Goal: Task Accomplishment & Management: Manage account settings

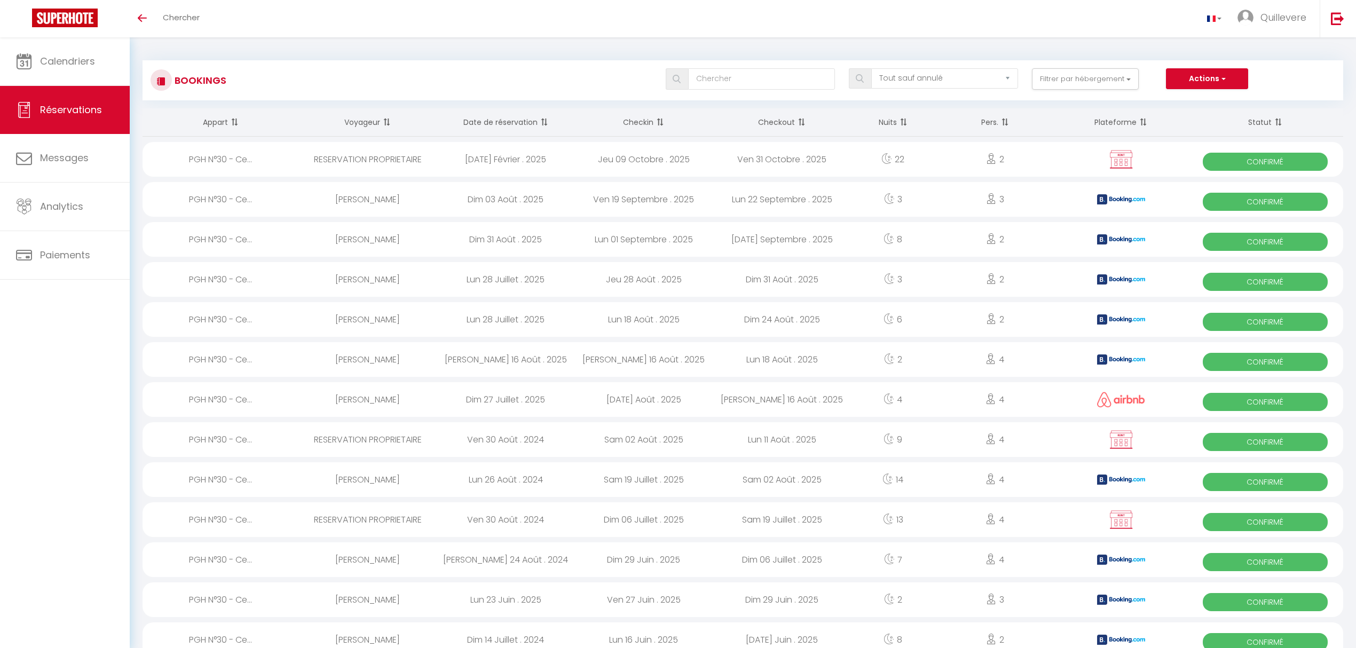
select select "not_cancelled"
click at [67, 159] on span "Messages" at bounding box center [64, 157] width 49 height 13
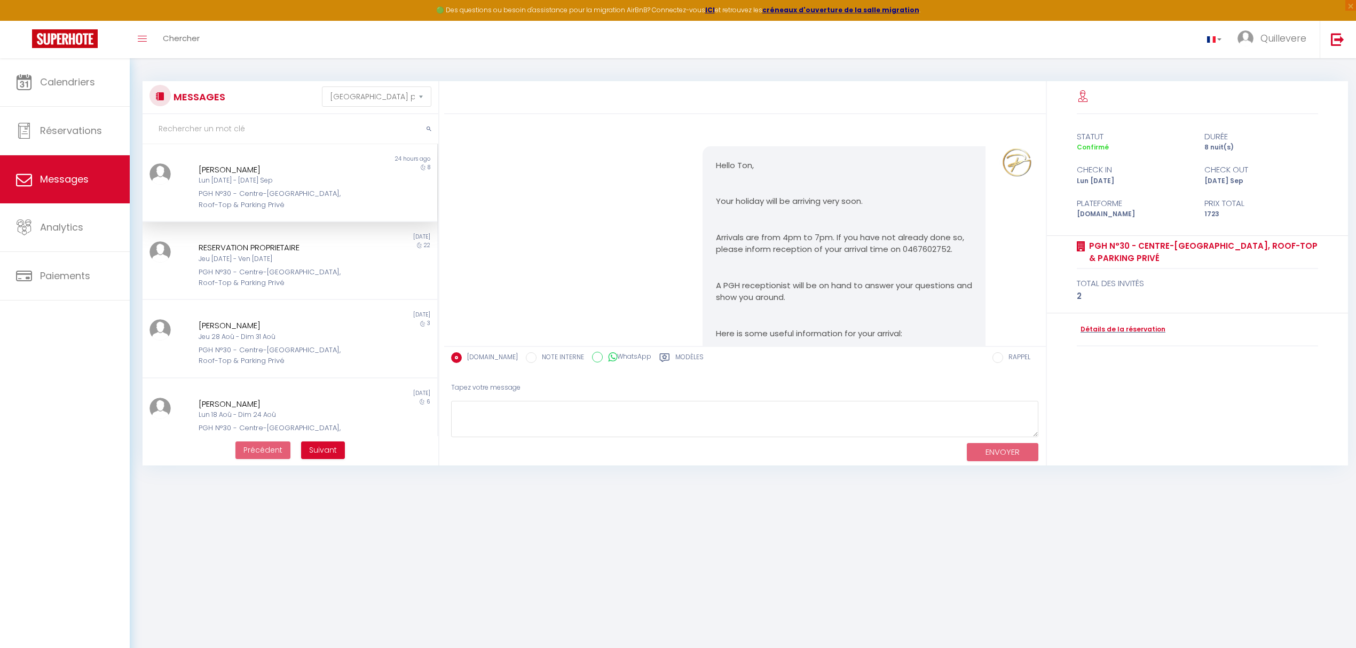
scroll to position [1004, 0]
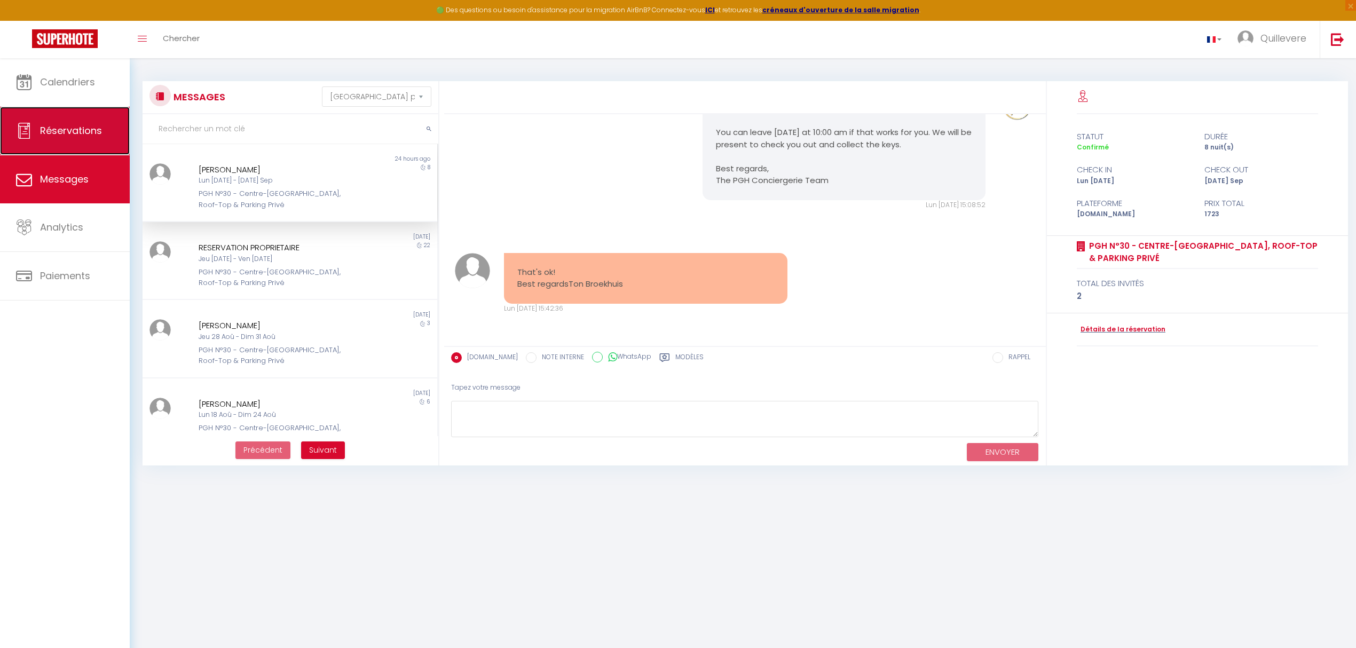
click at [91, 129] on span "Réservations" at bounding box center [71, 130] width 62 height 13
select select "not_cancelled"
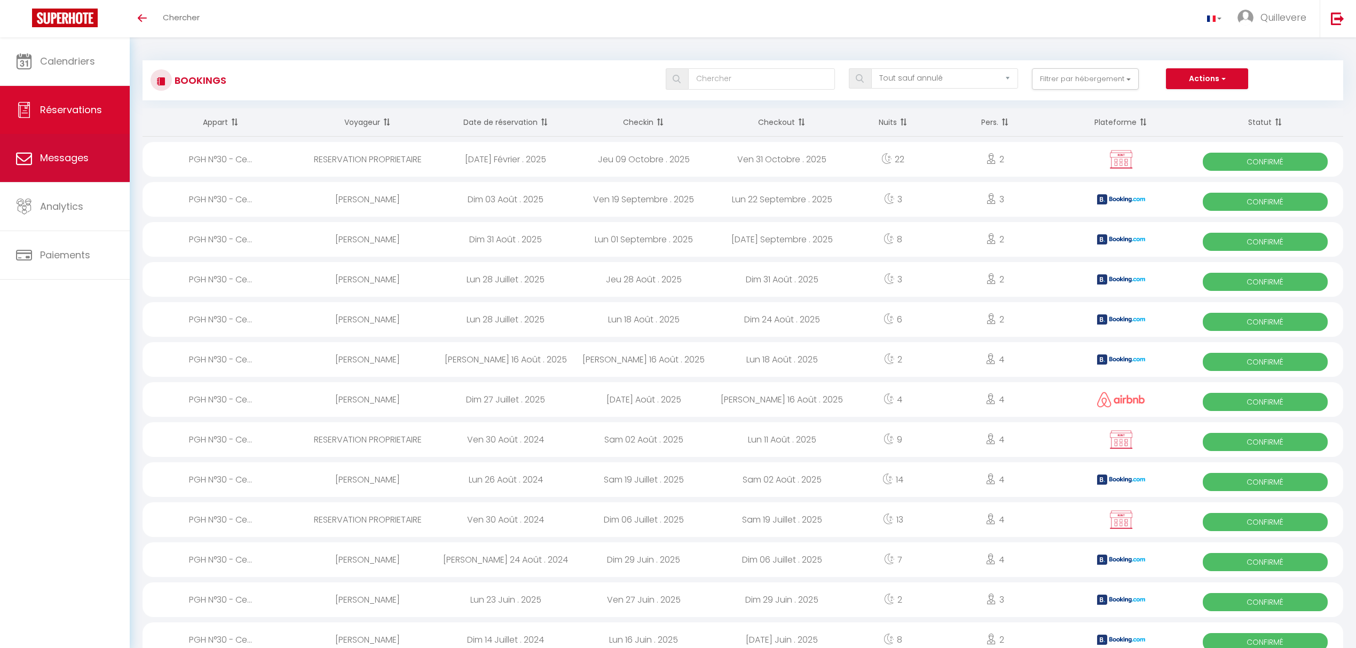
click at [88, 159] on span "Messages" at bounding box center [64, 157] width 49 height 13
select select "message"
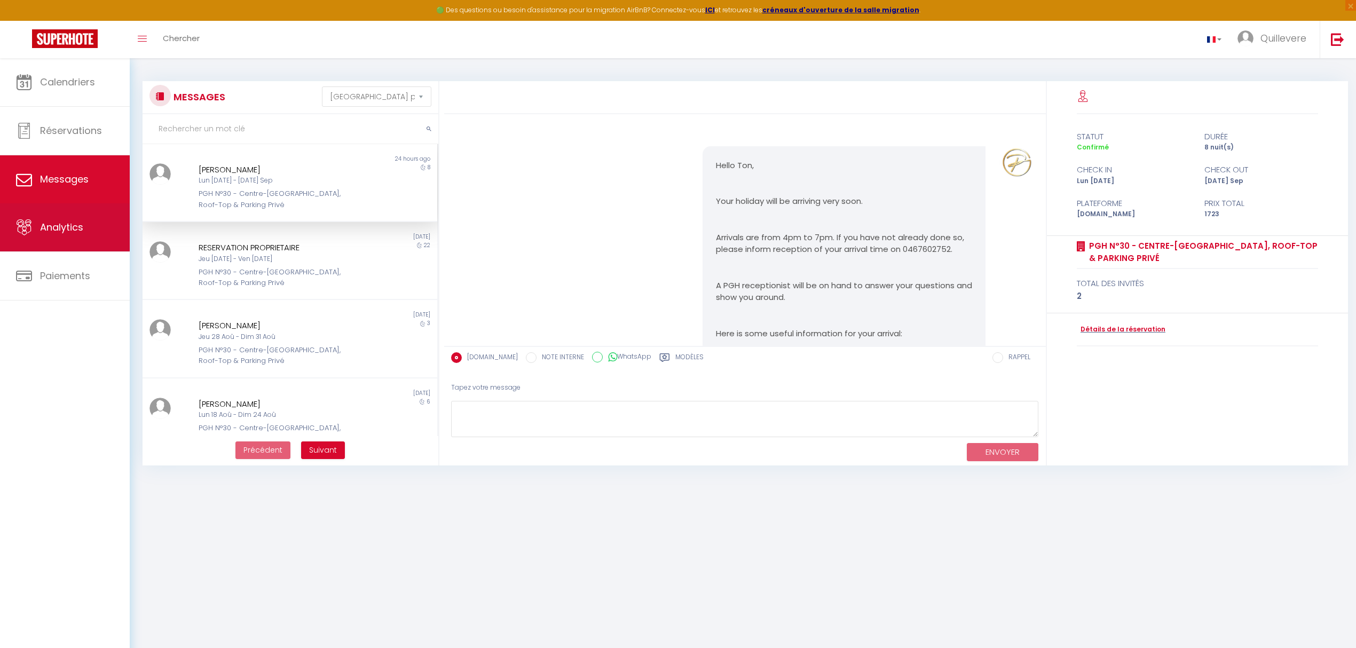
scroll to position [1004, 0]
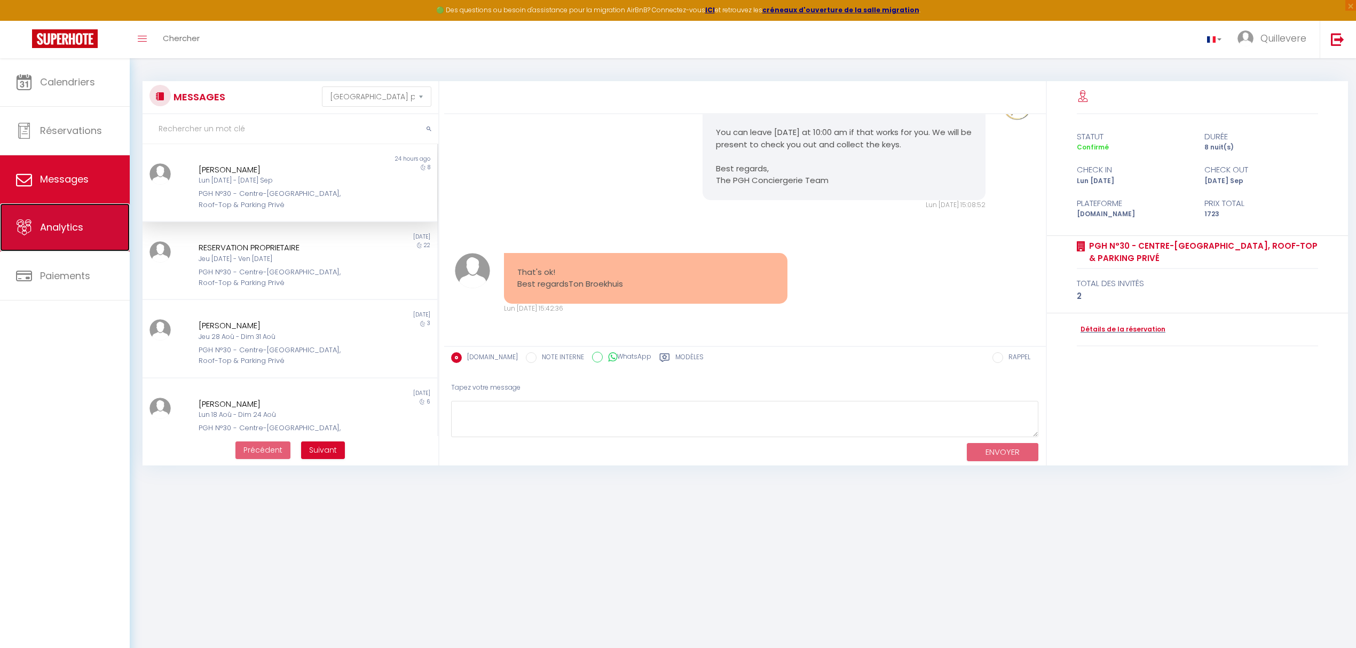
click at [69, 220] on link "Analytics" at bounding box center [65, 227] width 130 height 48
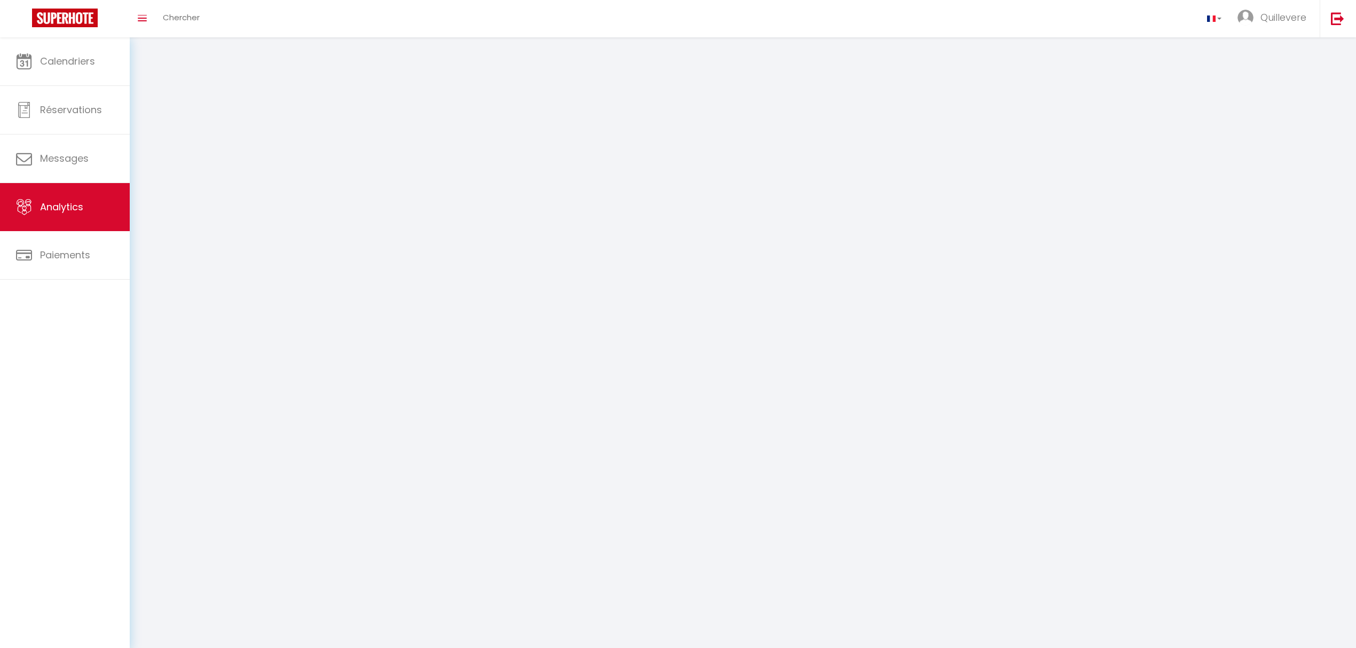
select select "2025"
select select "9"
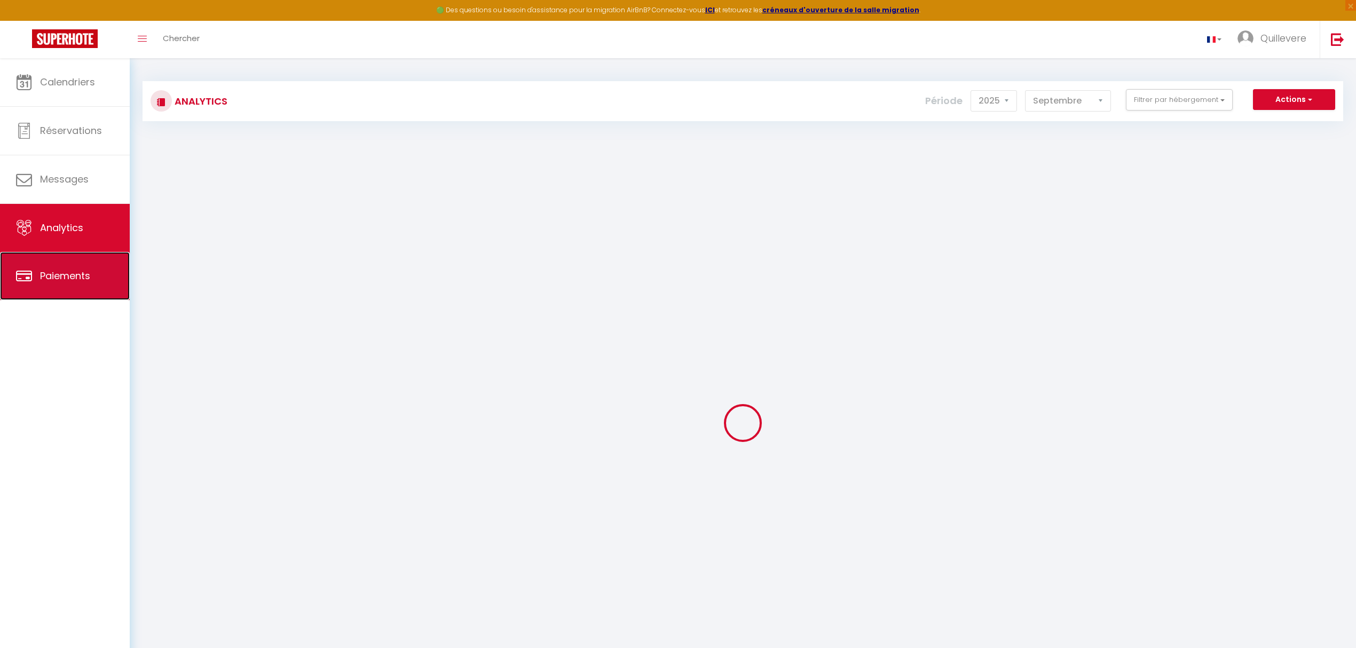
click at [68, 271] on span "Paiements" at bounding box center [65, 275] width 50 height 13
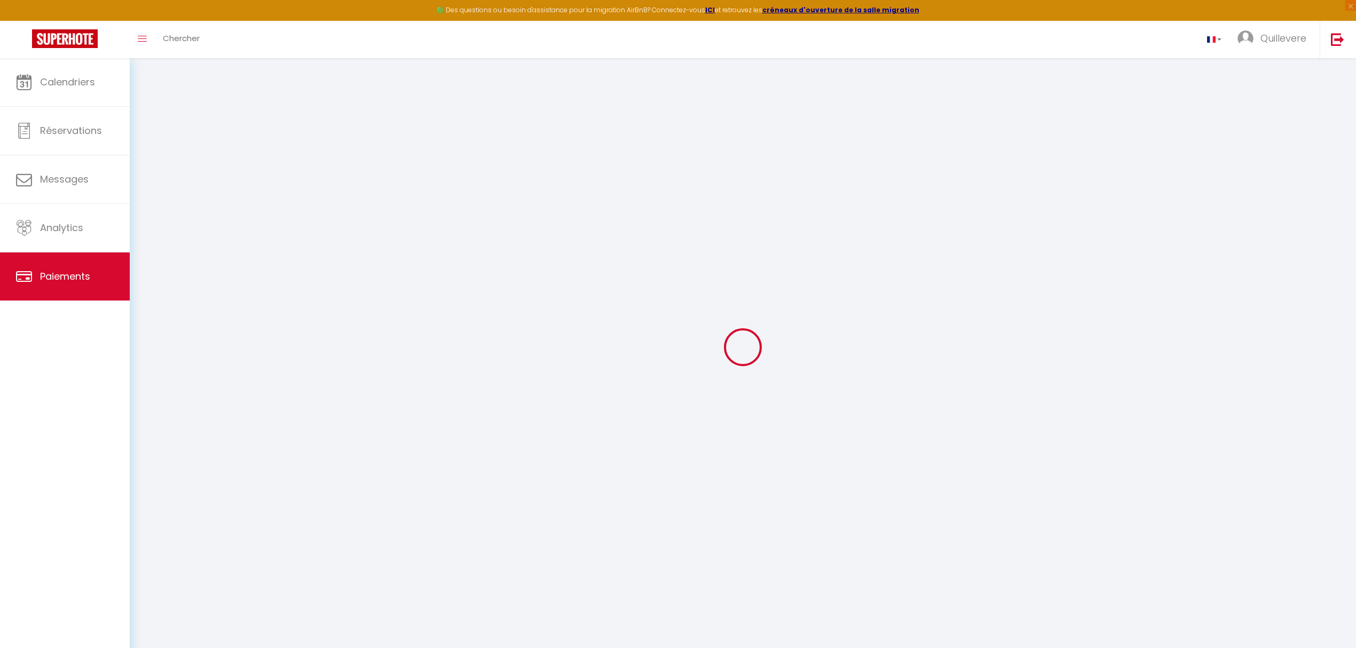
select select "2"
select select "0"
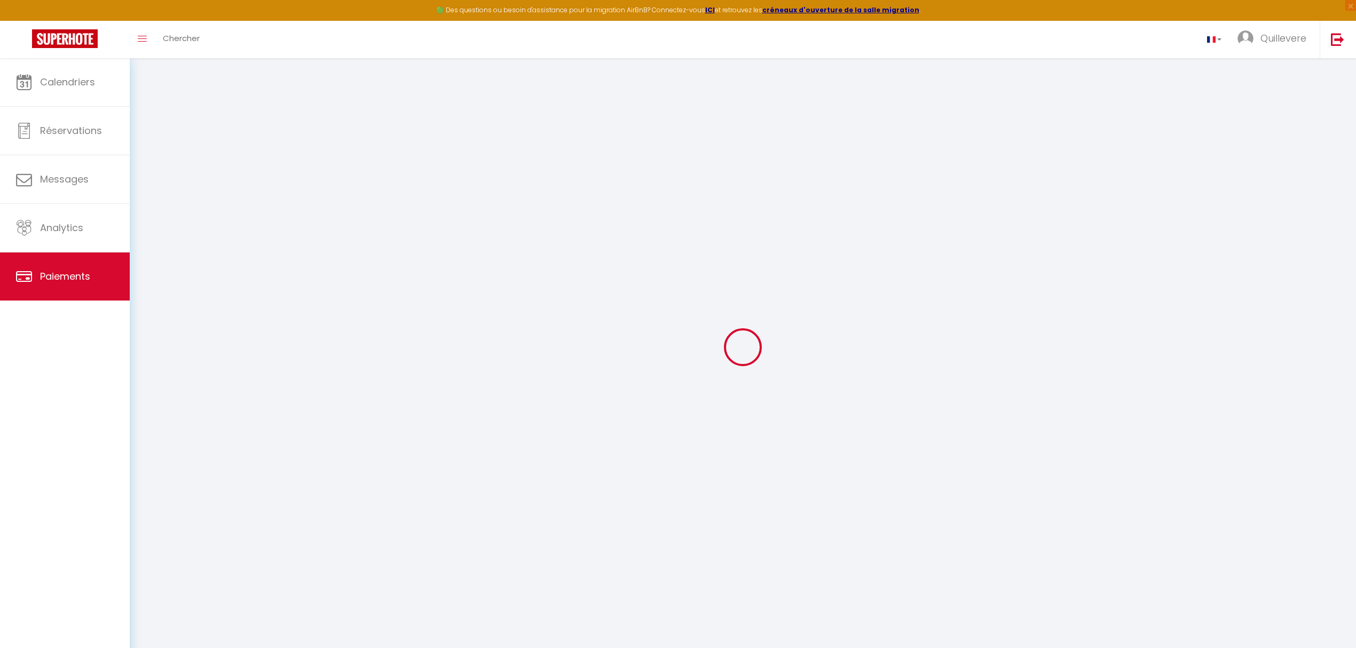
select select "0"
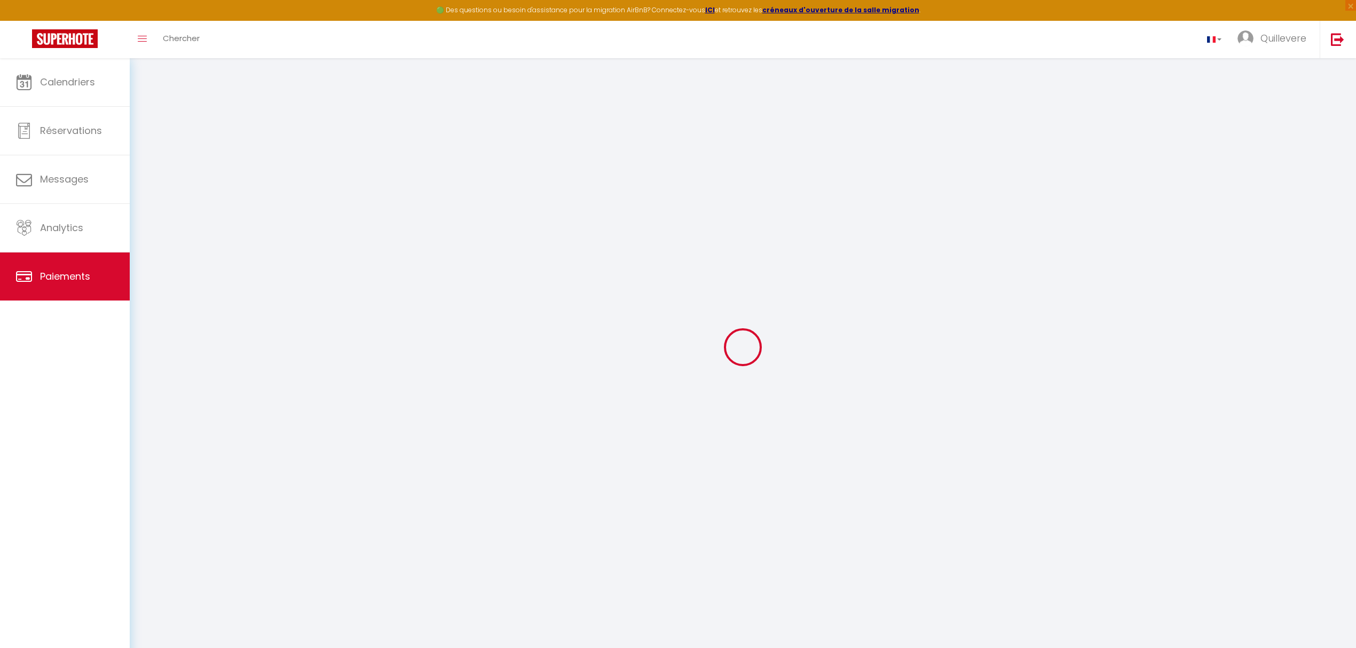
select select "0"
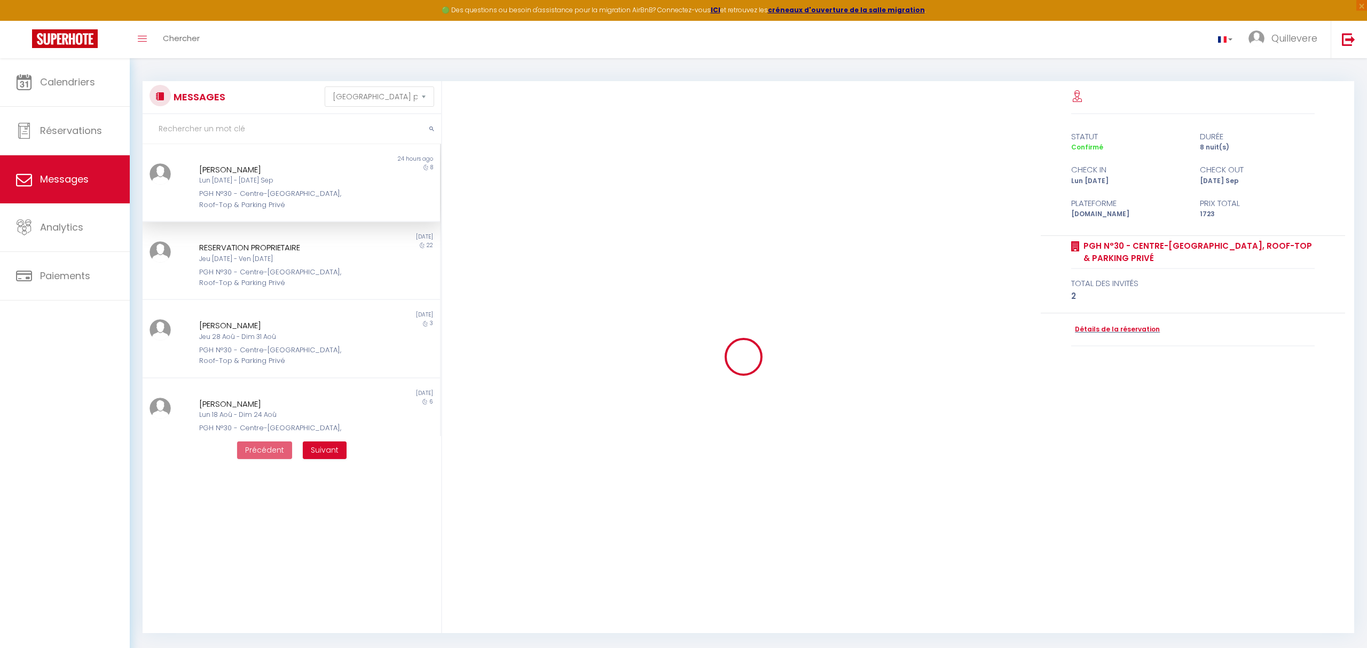
select select "message"
